Goal: Information Seeking & Learning: Learn about a topic

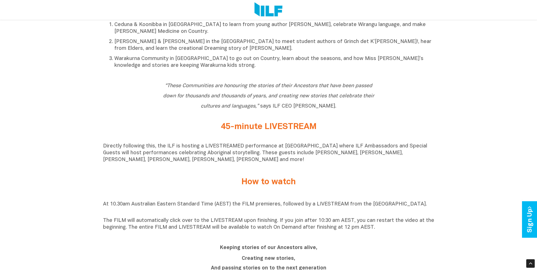
scroll to position [445, 0]
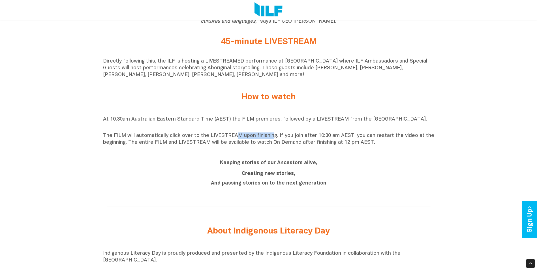
drag, startPoint x: 235, startPoint y: 136, endPoint x: 278, endPoint y: 139, distance: 42.8
click at [278, 139] on p "The FILM will automatically click over to the LIVESTREAM upon finishing. If you…" at bounding box center [268, 139] width 331 height 14
drag, startPoint x: 278, startPoint y: 139, endPoint x: 325, endPoint y: 137, distance: 47.0
click at [325, 137] on p "The FILM will automatically click over to the LIVESTREAM upon finishing. If you…" at bounding box center [268, 139] width 331 height 14
drag, startPoint x: 388, startPoint y: 138, endPoint x: 208, endPoint y: 142, distance: 180.1
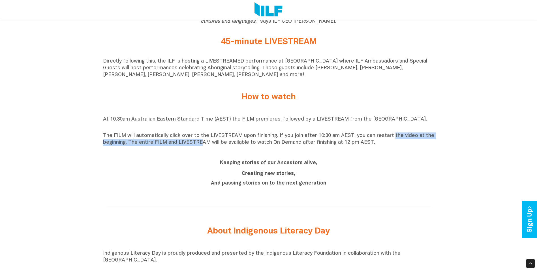
click at [208, 142] on p "The FILM will automatically click over to the LIVESTREAM upon finishing. If you…" at bounding box center [268, 139] width 331 height 14
drag, startPoint x: 208, startPoint y: 142, endPoint x: 239, endPoint y: 144, distance: 30.9
click at [239, 144] on p "The FILM will automatically click over to the LIVESTREAM upon finishing. If you…" at bounding box center [268, 139] width 331 height 14
drag, startPoint x: 239, startPoint y: 144, endPoint x: 308, endPoint y: 141, distance: 69.4
click at [308, 141] on p "The FILM will automatically click over to the LIVESTREAM upon finishing. If you…" at bounding box center [268, 139] width 331 height 14
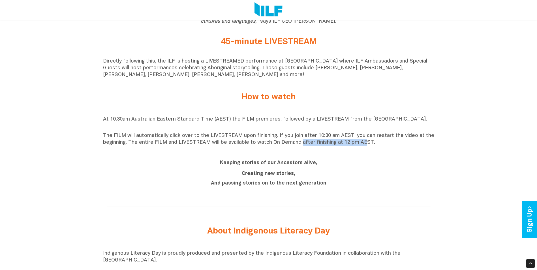
drag, startPoint x: 362, startPoint y: 144, endPoint x: 300, endPoint y: 144, distance: 62.6
click at [300, 144] on p "The FILM will automatically click over to the LIVESTREAM upon finishing. If you…" at bounding box center [268, 139] width 331 height 14
drag, startPoint x: 300, startPoint y: 144, endPoint x: 282, endPoint y: 153, distance: 20.1
click at [282, 153] on div "At 10.30am Australian Eastern Standard Time (AEST) the FILM premieres, followed…" at bounding box center [268, 131] width 331 height 44
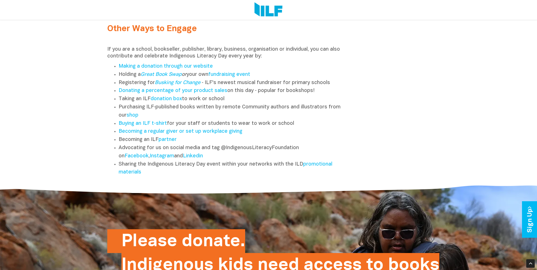
scroll to position [757, 0]
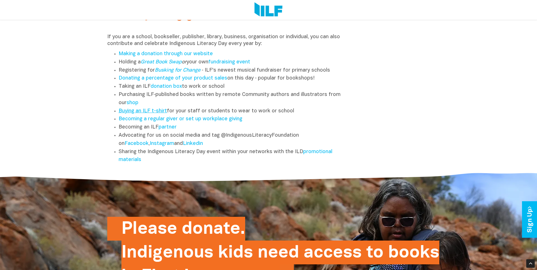
click at [140, 112] on link "Buying an ILF t-shirt" at bounding box center [143, 111] width 48 height 5
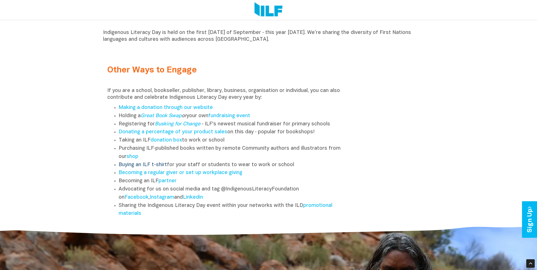
scroll to position [672, 0]
